Goal: Transaction & Acquisition: Subscribe to service/newsletter

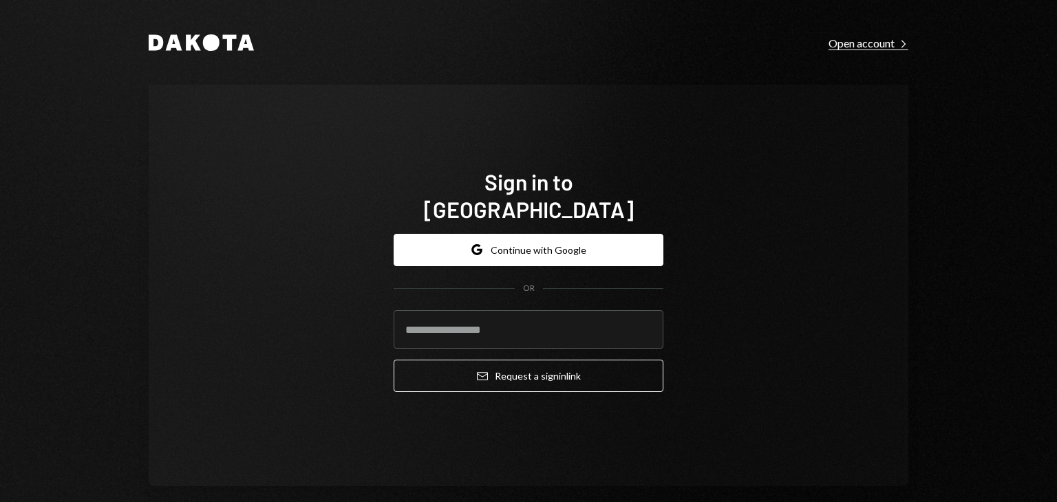
click at [858, 43] on div "Open account Right Caret" at bounding box center [868, 43] width 80 height 14
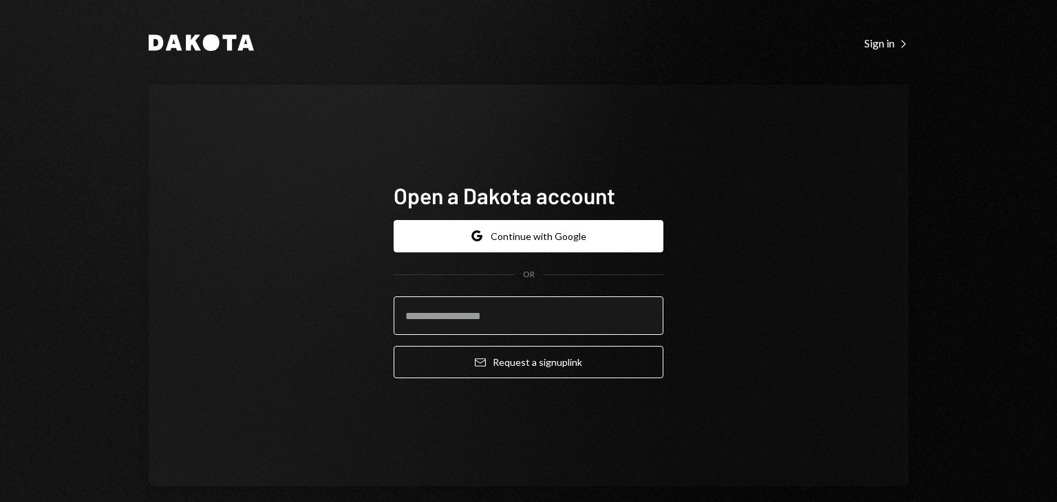
click at [466, 318] on input "email" at bounding box center [528, 315] width 270 height 39
type input "**********"
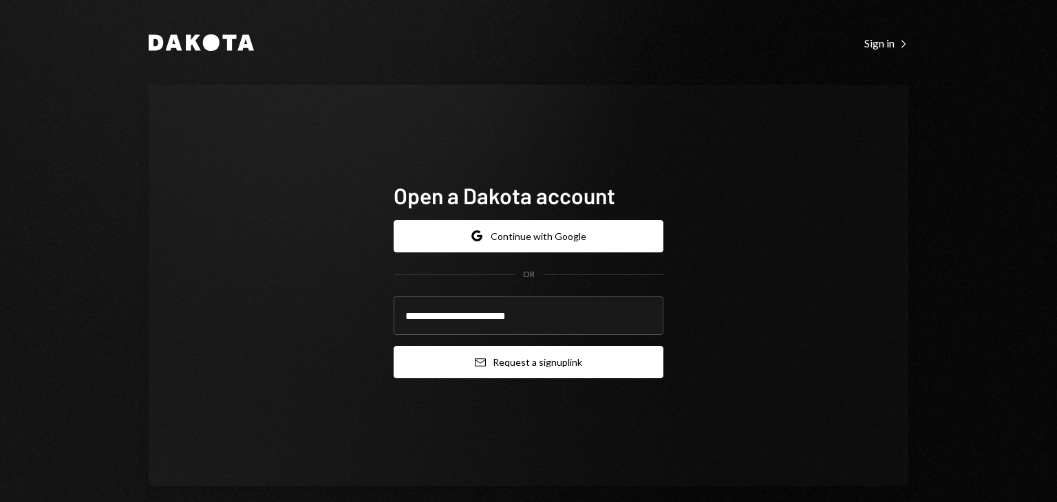
click at [485, 363] on button "Email Request a sign up link" at bounding box center [528, 362] width 270 height 32
